Goal: Find specific page/section: Find specific page/section

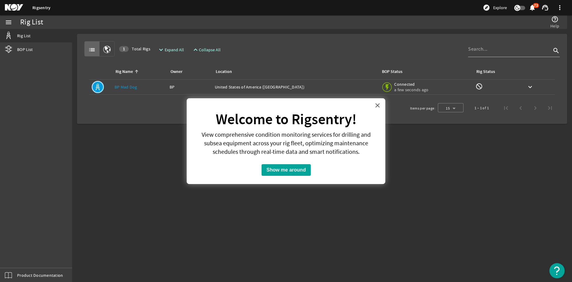
click at [378, 108] on button "×" at bounding box center [378, 106] width 6 height 10
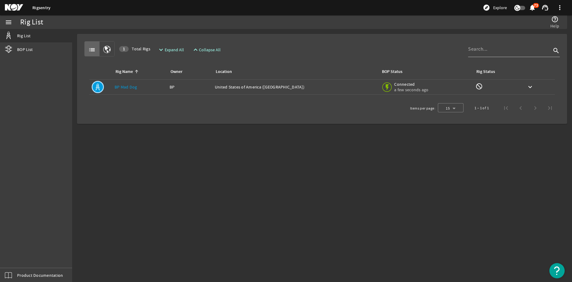
click at [125, 87] on link "BP Mad Dog" at bounding box center [126, 87] width 23 height 6
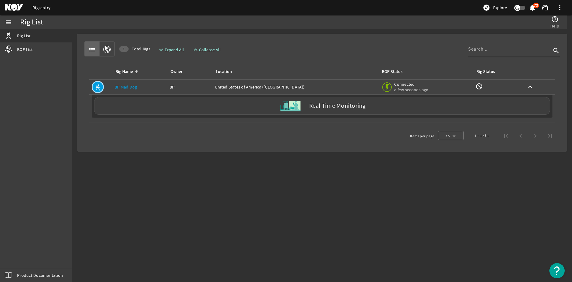
click at [125, 90] on link "BP Mad Dog" at bounding box center [126, 87] width 23 height 6
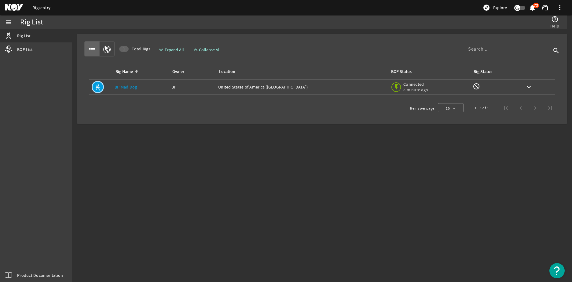
click at [113, 88] on td "Rig Name: BP Mad Dog" at bounding box center [140, 87] width 57 height 15
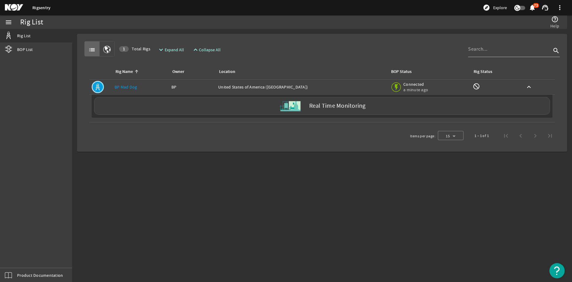
click at [120, 87] on link "BP Mad Dog" at bounding box center [126, 87] width 23 height 6
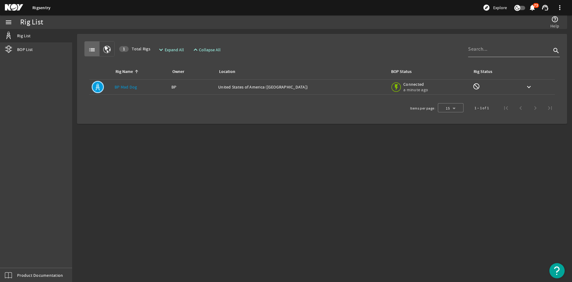
click at [120, 87] on link "BP Mad Dog" at bounding box center [126, 87] width 23 height 6
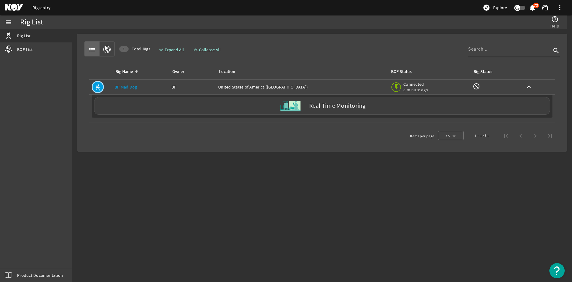
drag, startPoint x: 120, startPoint y: 87, endPoint x: 94, endPoint y: 88, distance: 26.6
click at [85, 88] on table "Rig Name Owner Location BOP Status Rig Status Rig Name: BP Mad Dog Owner: BP Lo…" at bounding box center [322, 96] width 476 height 64
click at [95, 88] on mat-icon at bounding box center [98, 87] width 12 height 12
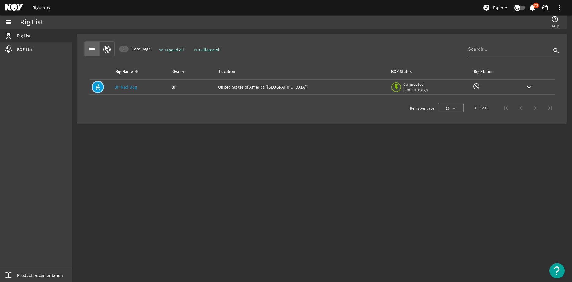
click at [95, 87] on mat-icon at bounding box center [98, 87] width 12 height 12
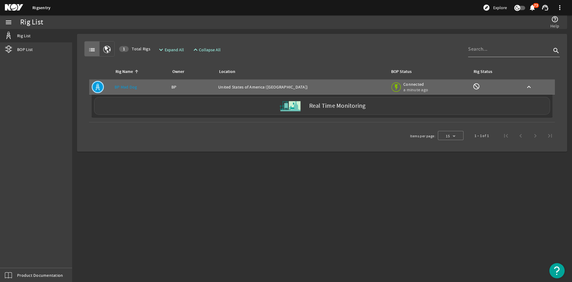
click at [302, 107] on img at bounding box center [290, 106] width 23 height 23
